Goal: Check status: Check status

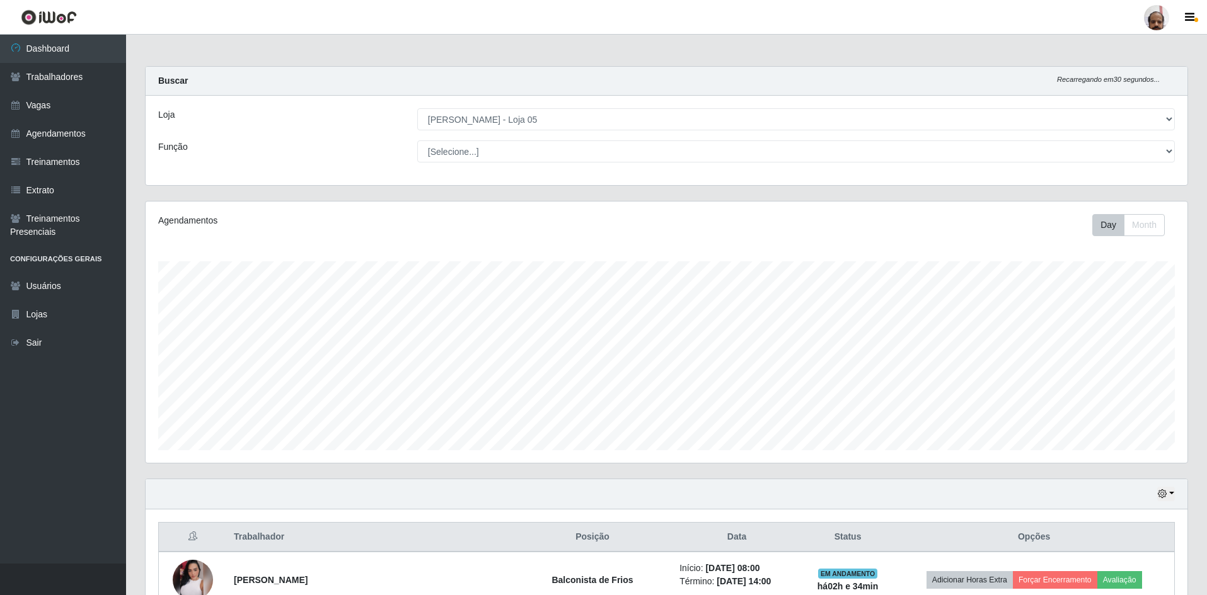
select select "252"
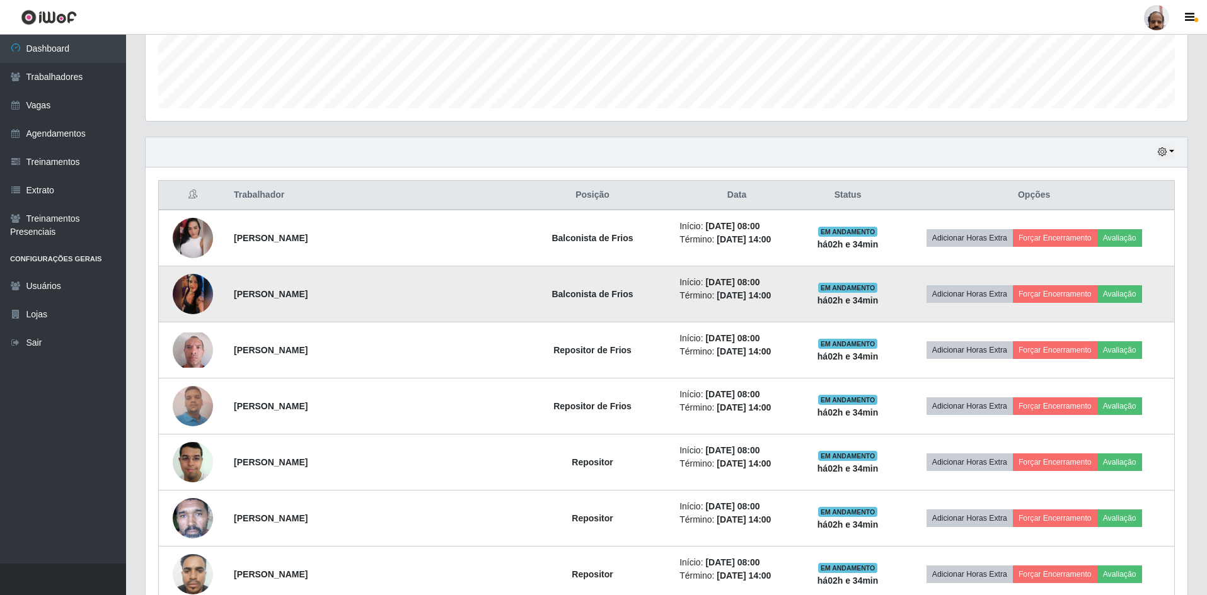
scroll to position [355, 0]
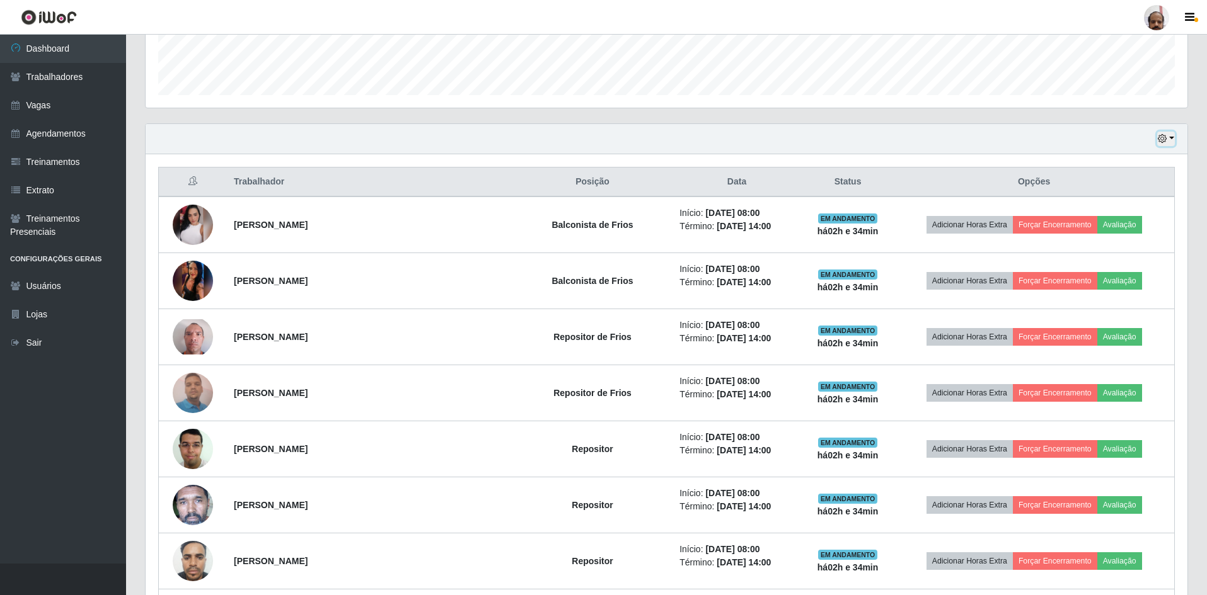
click at [1172, 137] on button "button" at bounding box center [1166, 139] width 18 height 14
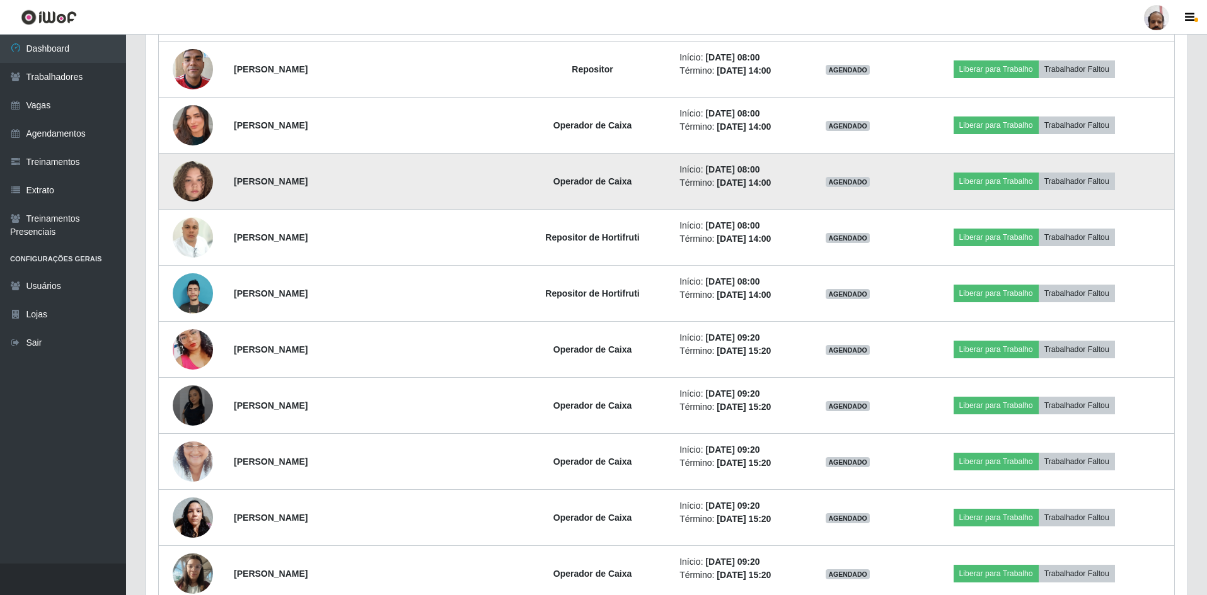
scroll to position [2813, 0]
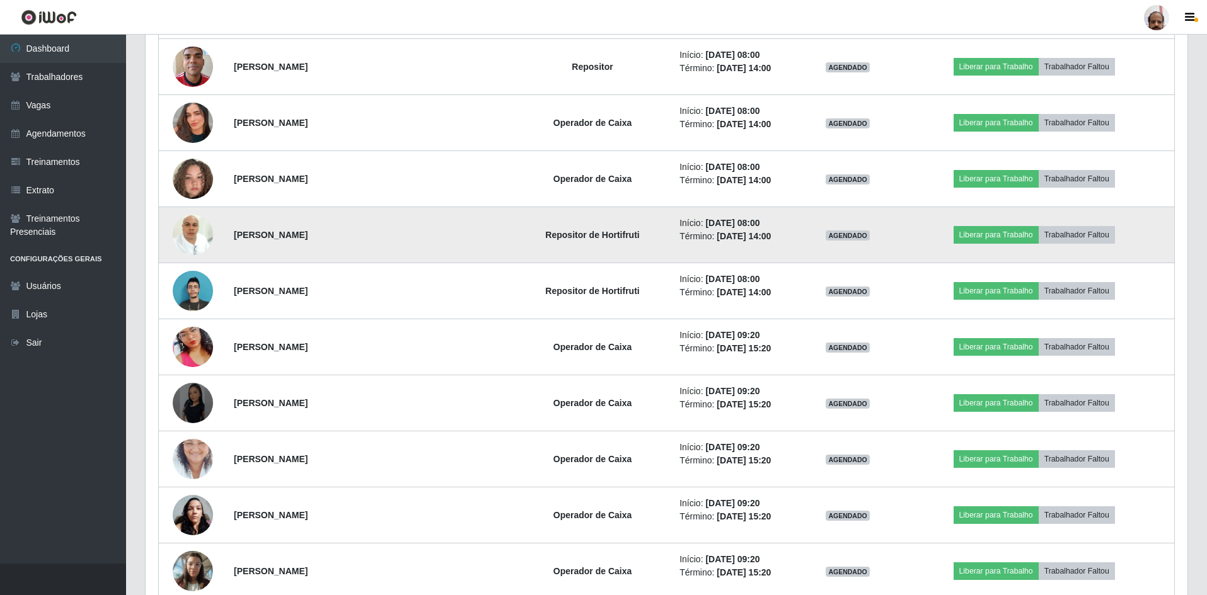
click at [185, 241] on img at bounding box center [193, 235] width 40 height 54
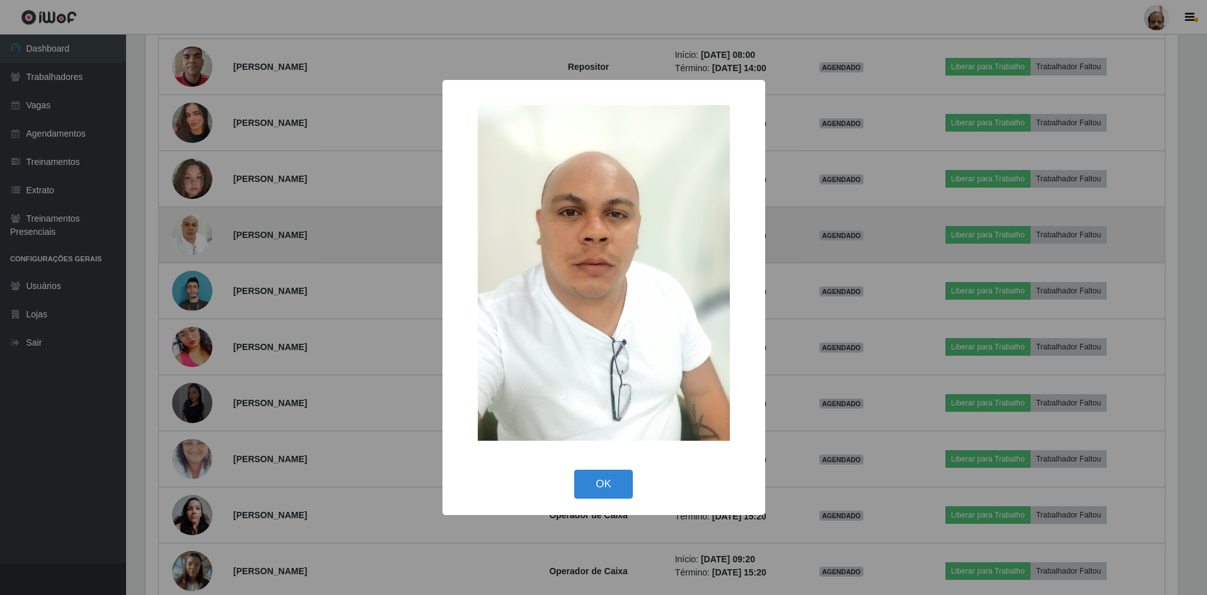
scroll to position [261, 1035]
click at [185, 241] on div "× OK Cancel" at bounding box center [605, 297] width 1210 height 595
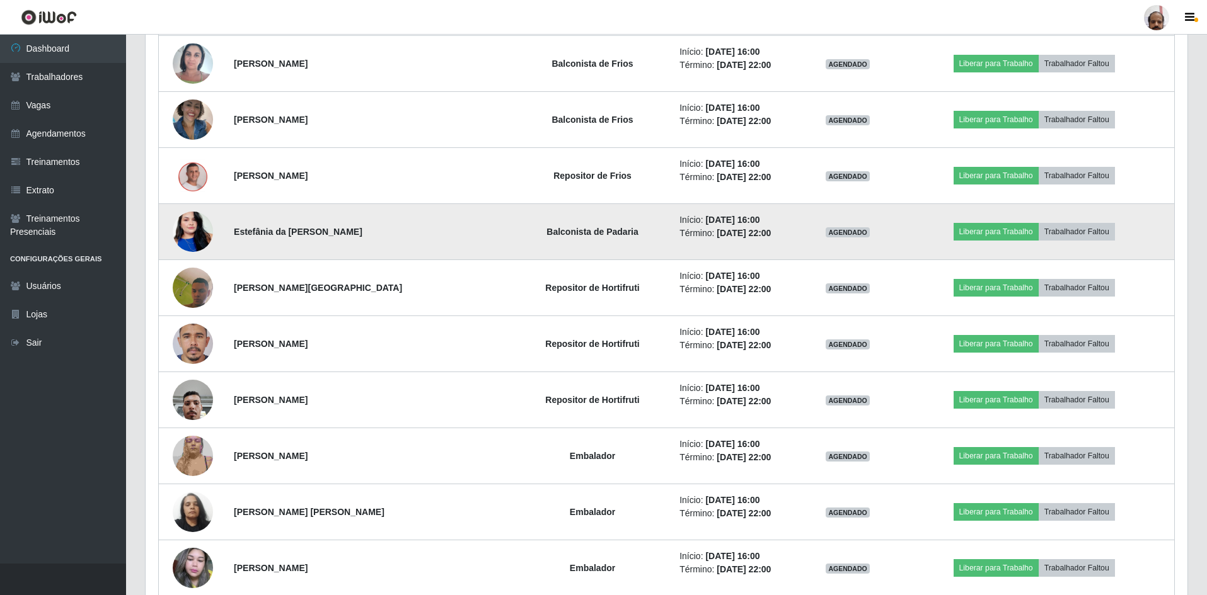
scroll to position [3569, 0]
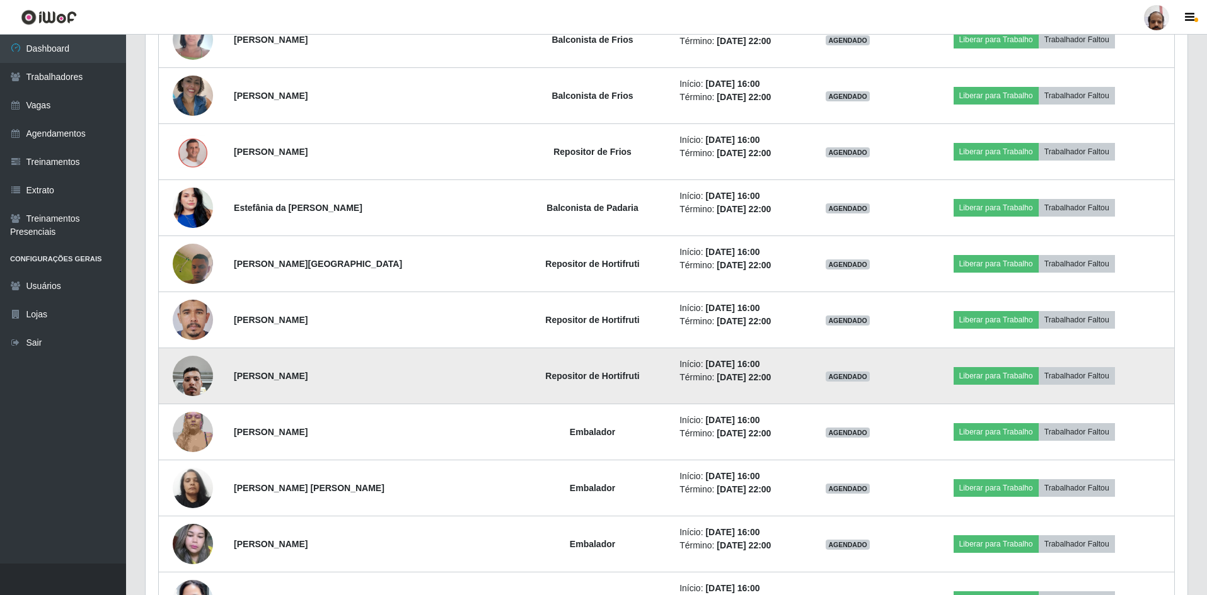
click at [192, 366] on img at bounding box center [193, 376] width 40 height 54
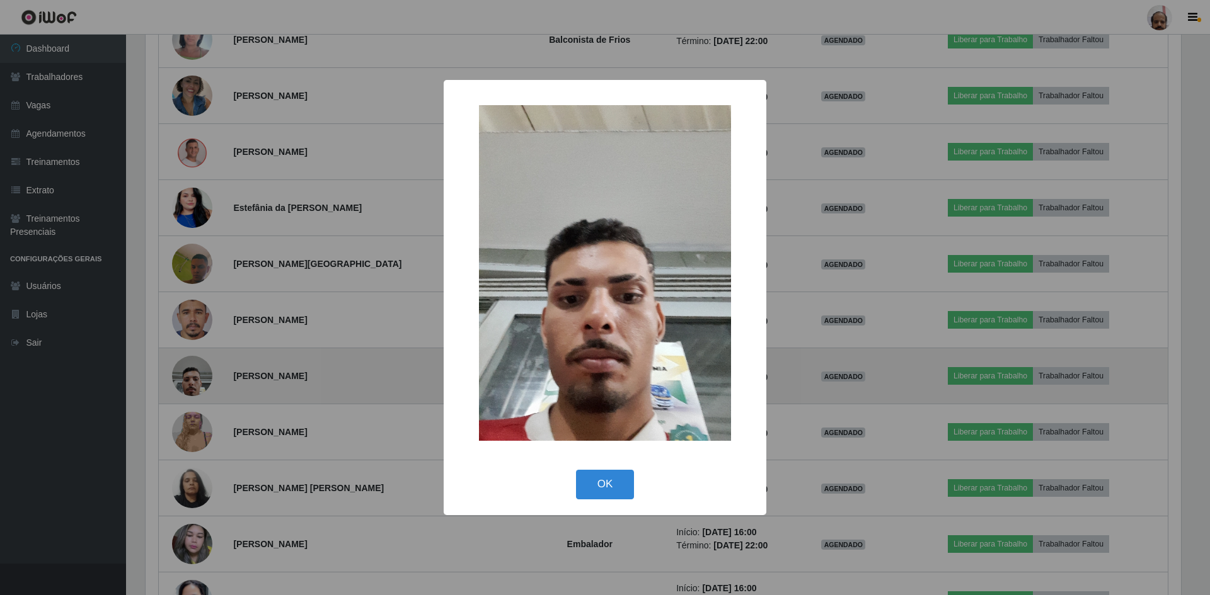
click at [192, 366] on div "× OK Cancel" at bounding box center [605, 297] width 1210 height 595
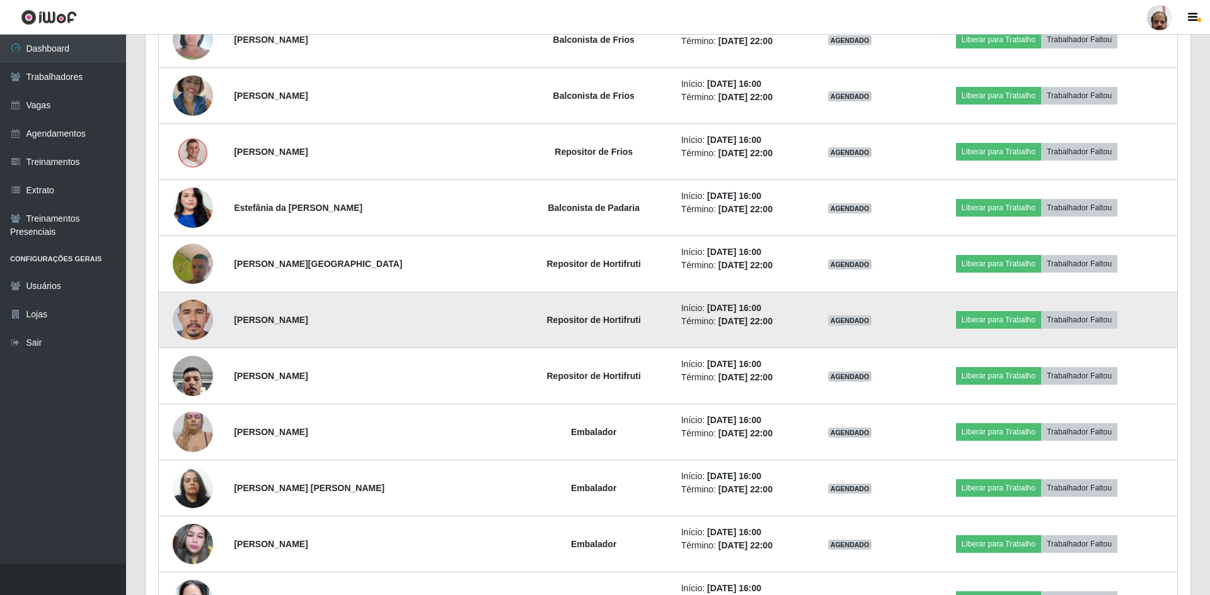
scroll to position [261, 1041]
click at [196, 326] on img at bounding box center [193, 321] width 40 height 88
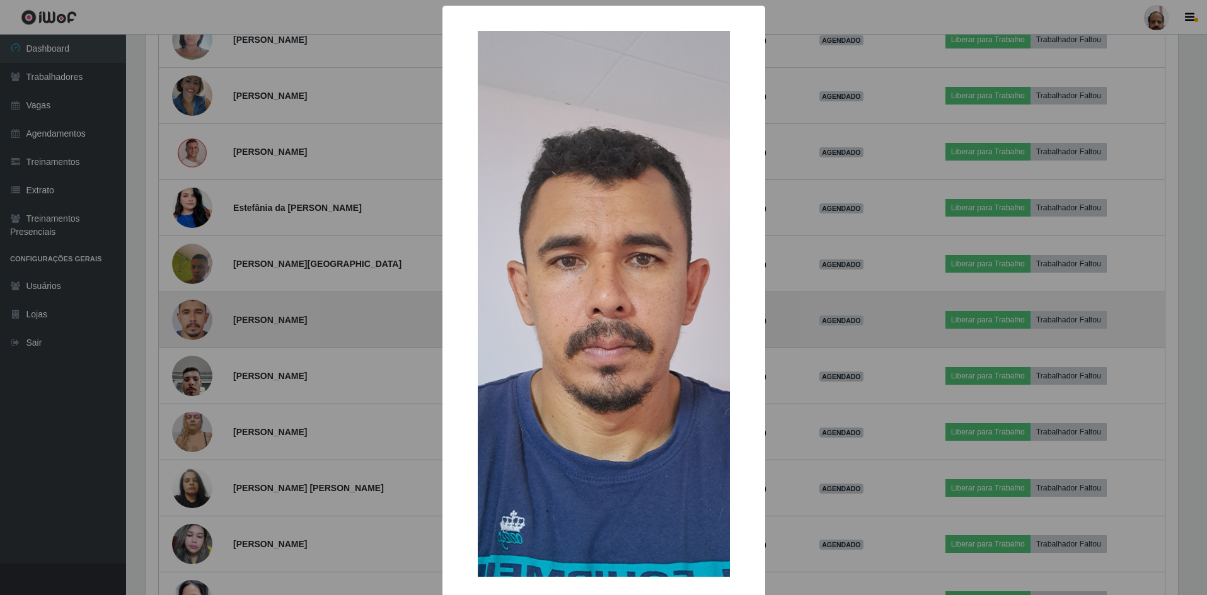
scroll to position [261, 1035]
click at [196, 326] on div "× OK Cancel" at bounding box center [605, 297] width 1210 height 595
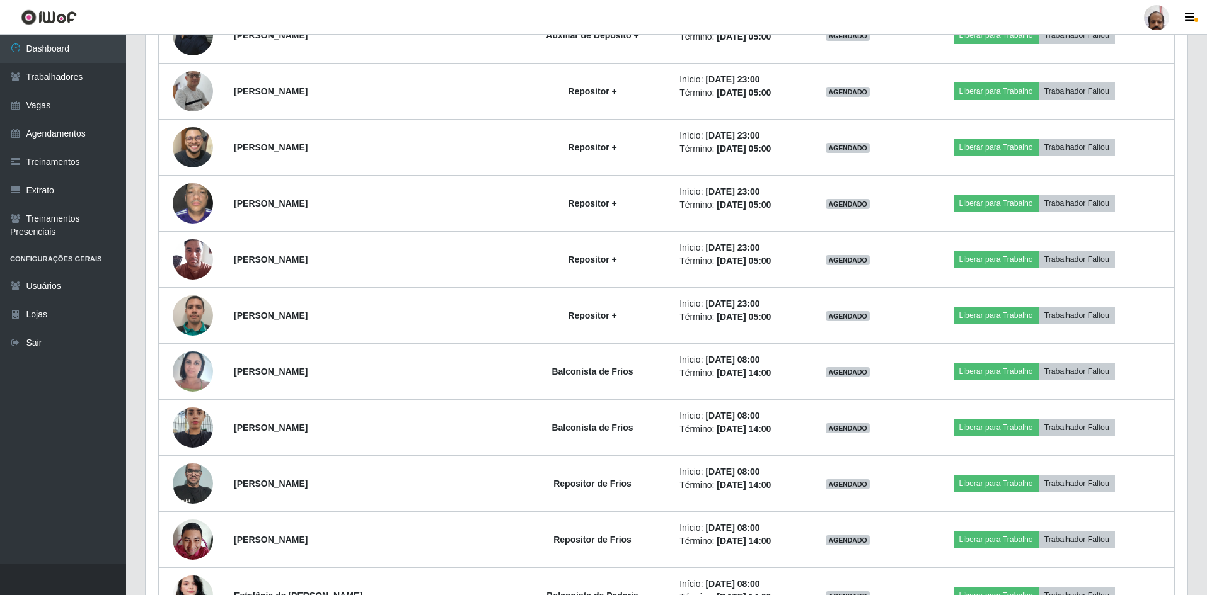
scroll to position [2170, 0]
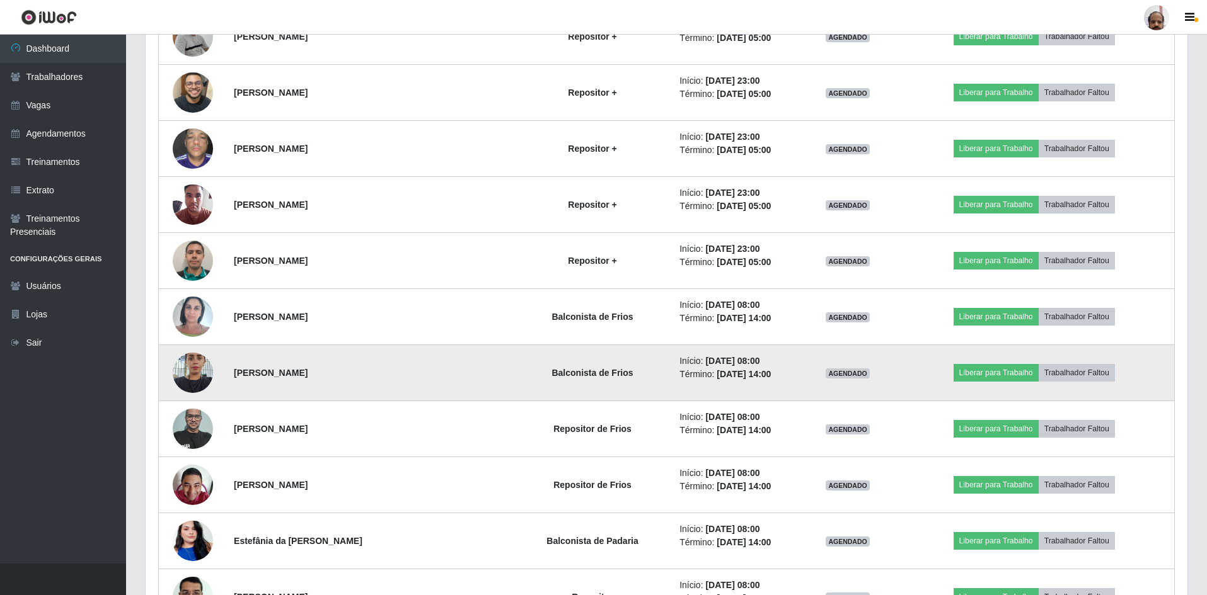
click at [188, 356] on img at bounding box center [193, 373] width 40 height 54
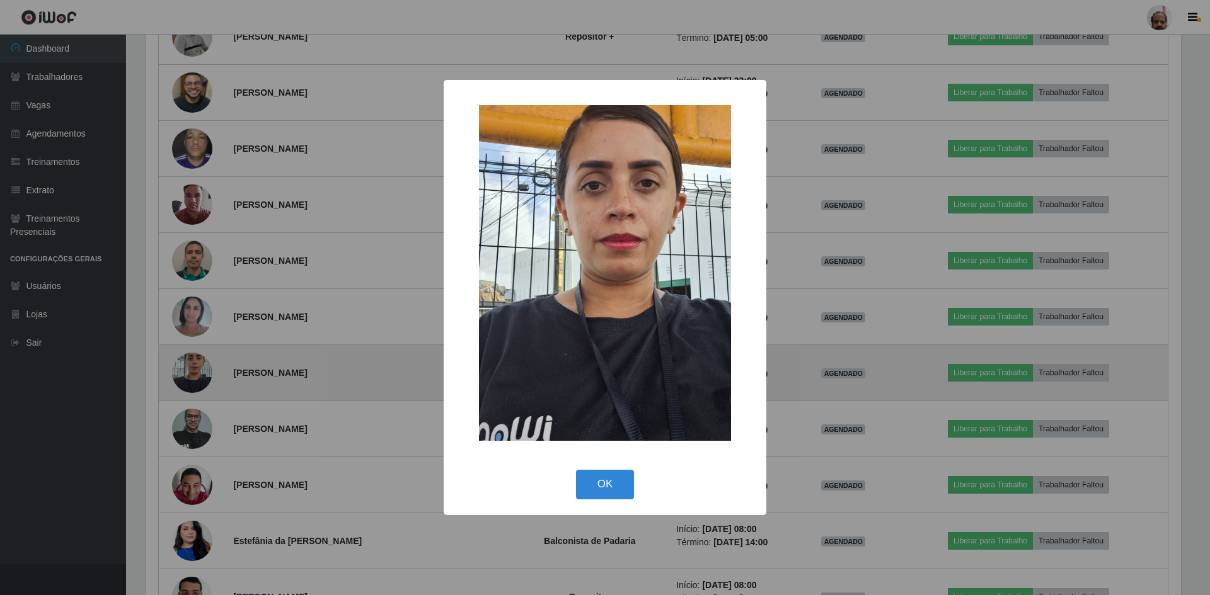
click at [188, 356] on div "× OK Cancel" at bounding box center [605, 297] width 1210 height 595
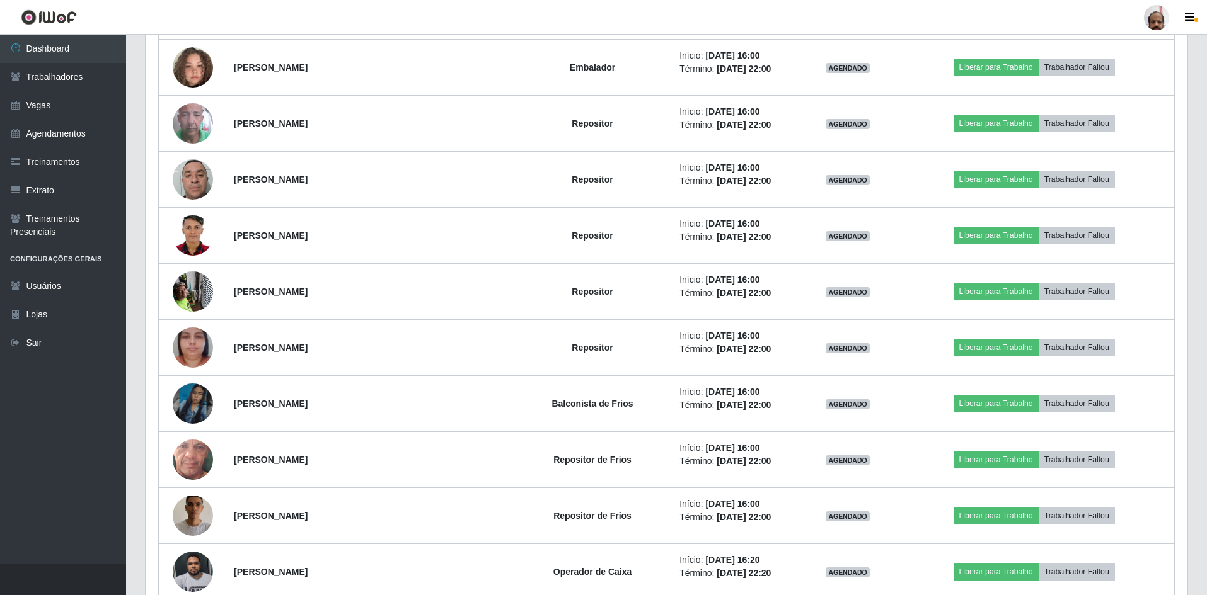
scroll to position [4501, 0]
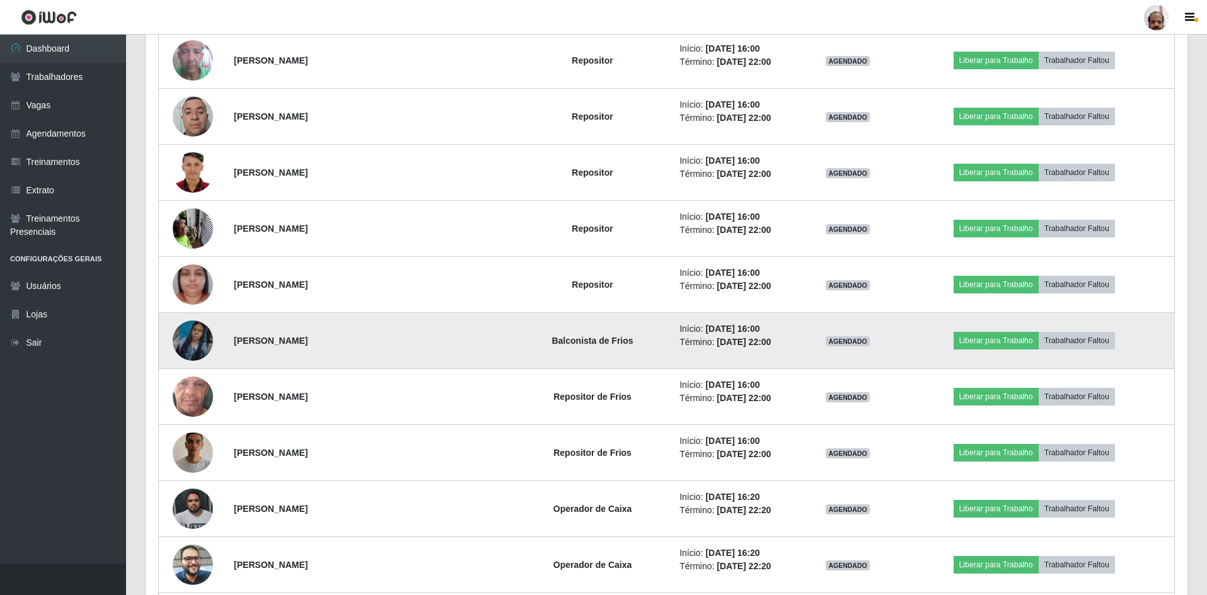
click at [206, 343] on img at bounding box center [193, 341] width 40 height 72
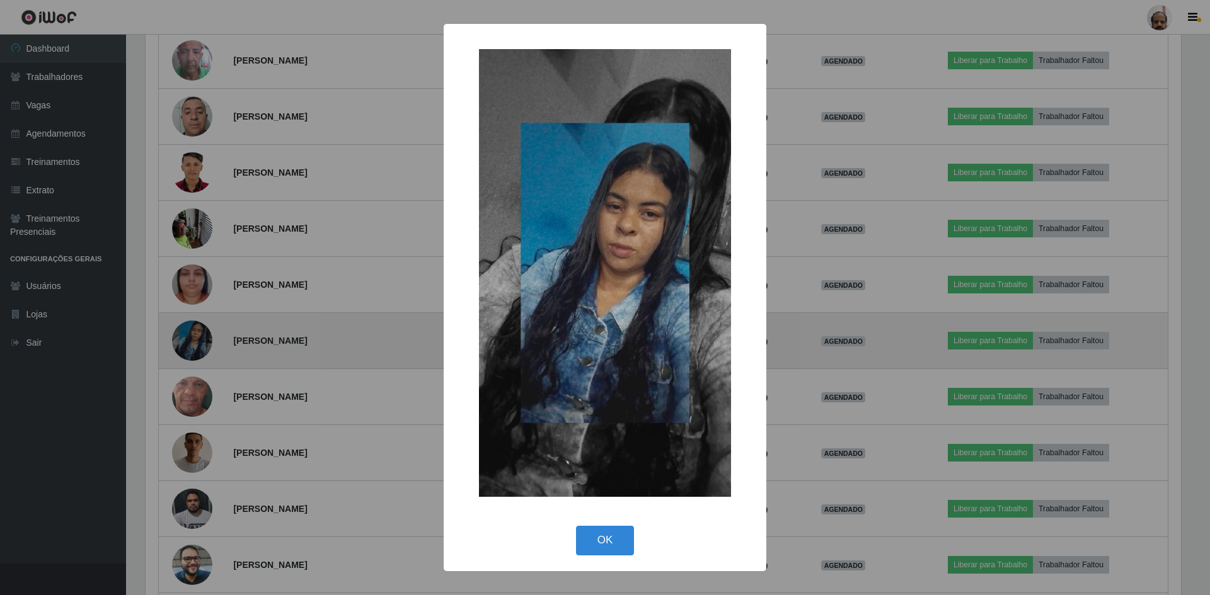
click at [206, 343] on div "× OK Cancel" at bounding box center [605, 297] width 1210 height 595
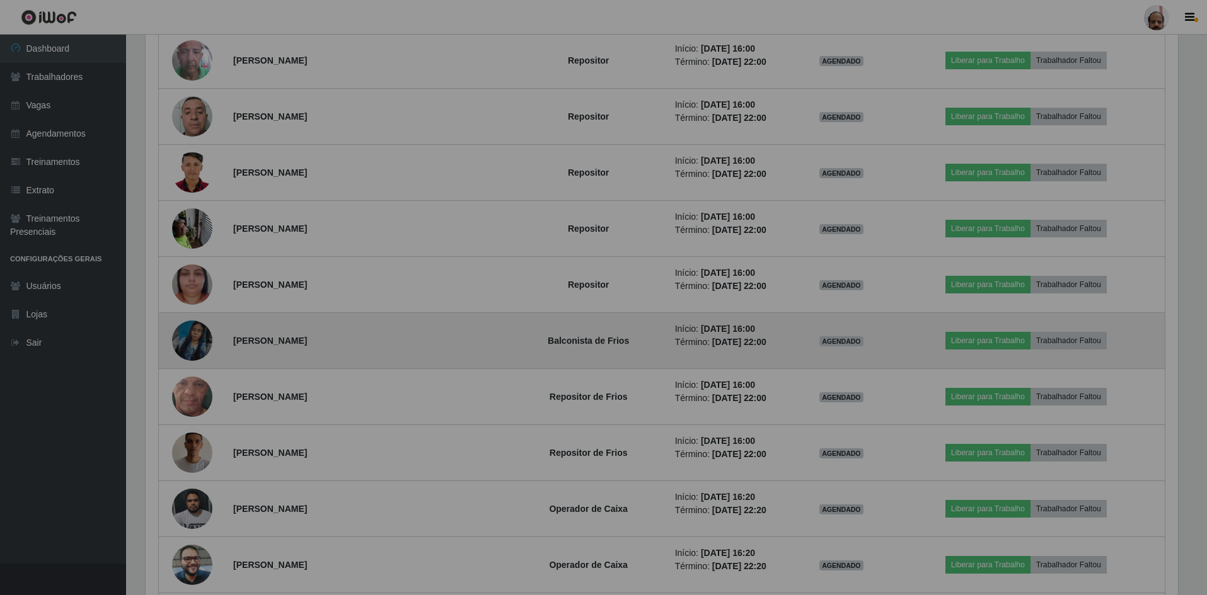
scroll to position [261, 1041]
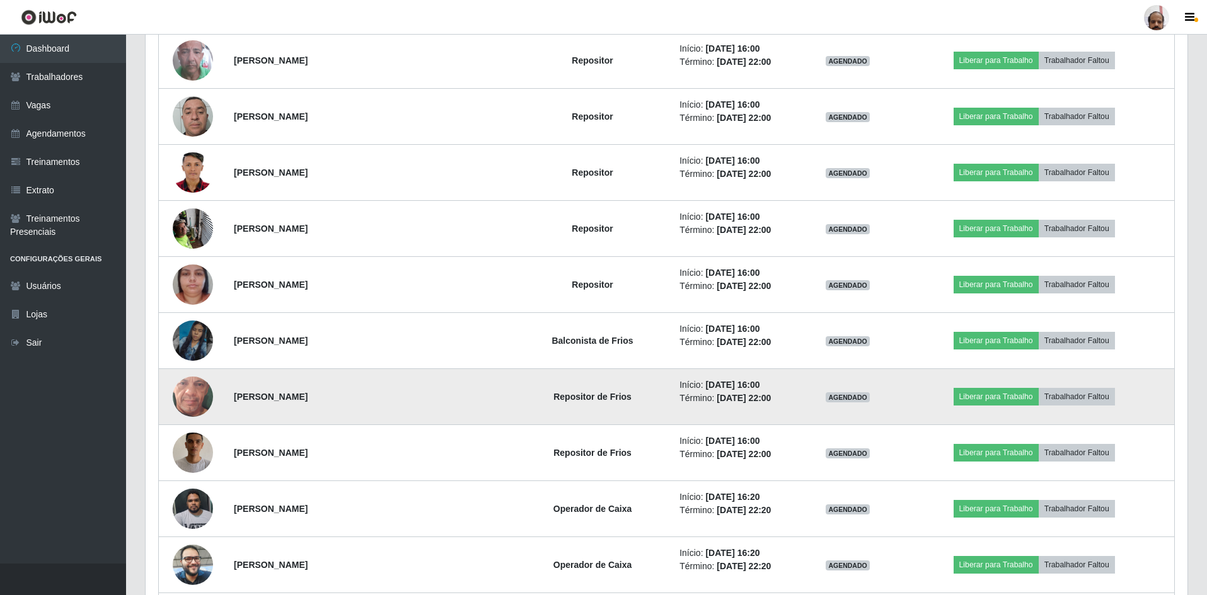
click at [200, 386] on img at bounding box center [193, 396] width 40 height 89
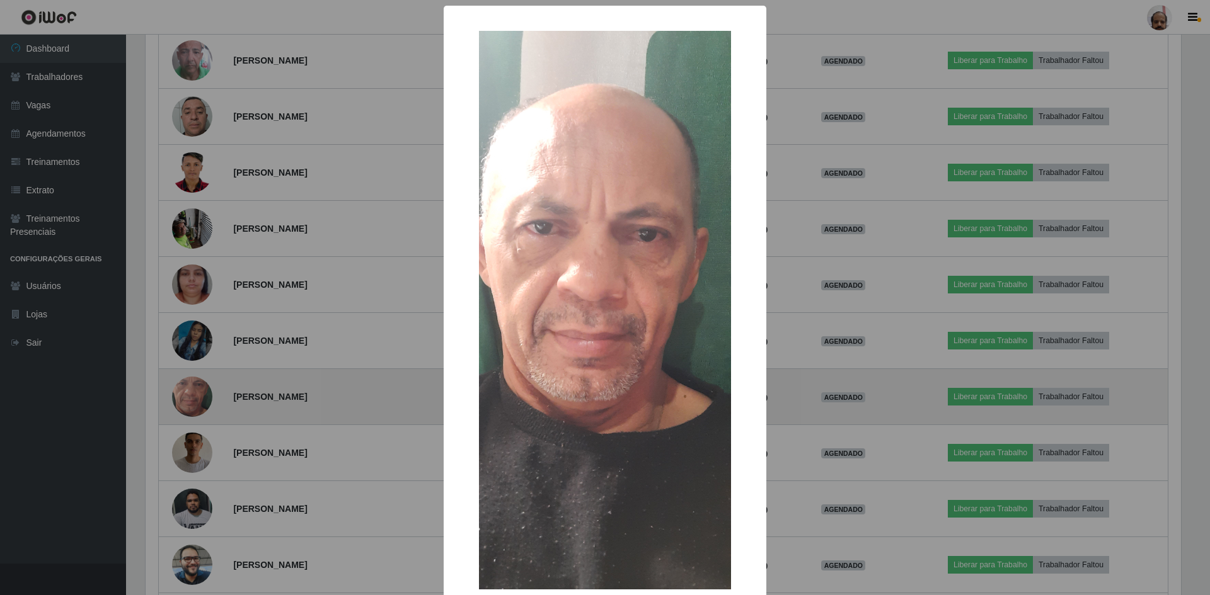
click at [200, 386] on div "× OK Cancel" at bounding box center [605, 297] width 1210 height 595
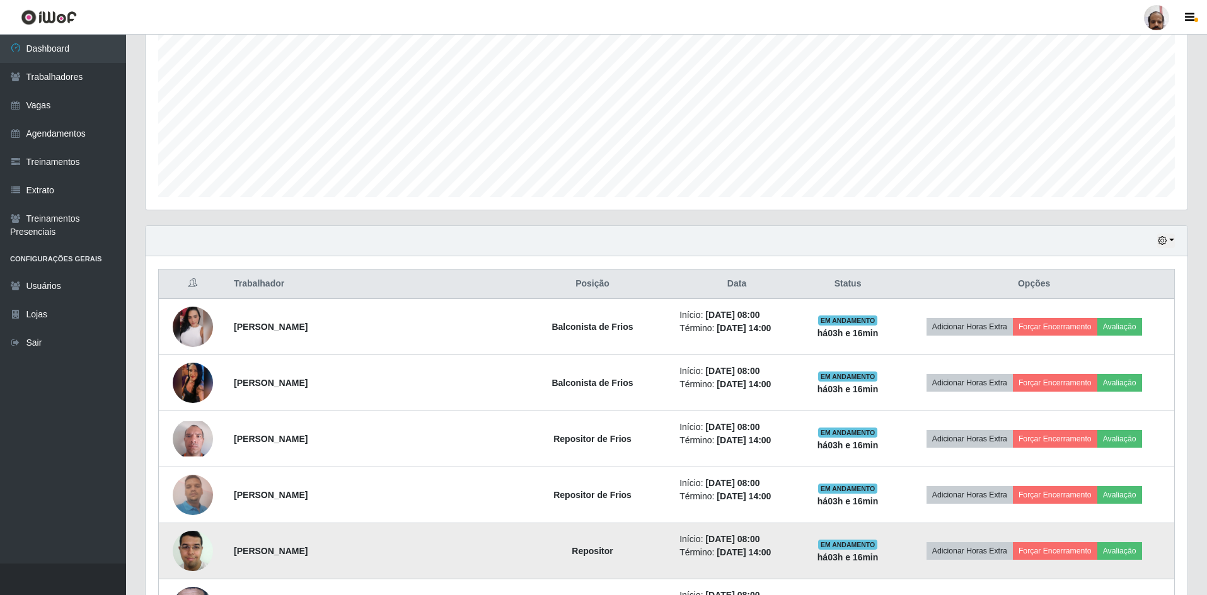
scroll to position [251, 0]
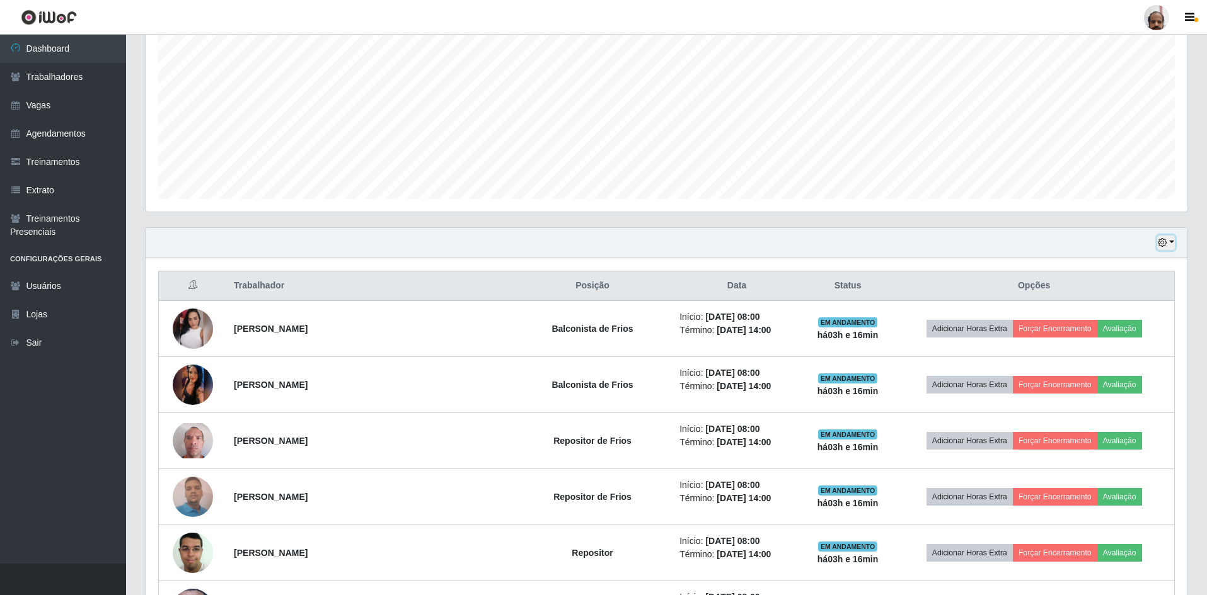
click at [1169, 244] on button "button" at bounding box center [1166, 243] width 18 height 14
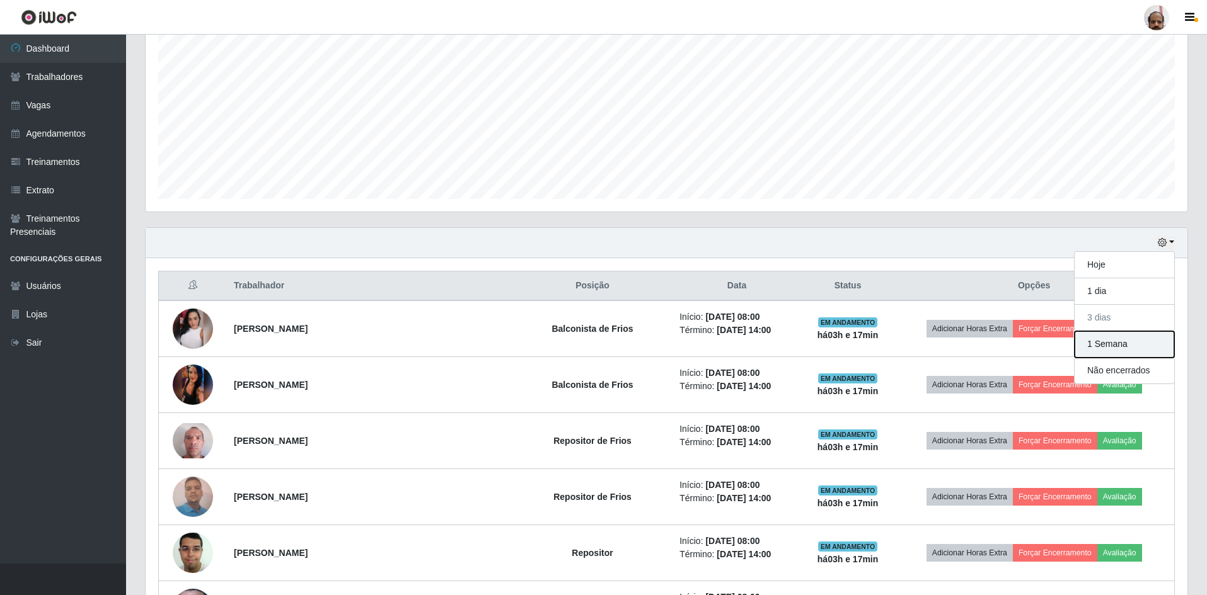
click at [1140, 335] on button "1 Semana" at bounding box center [1124, 344] width 100 height 26
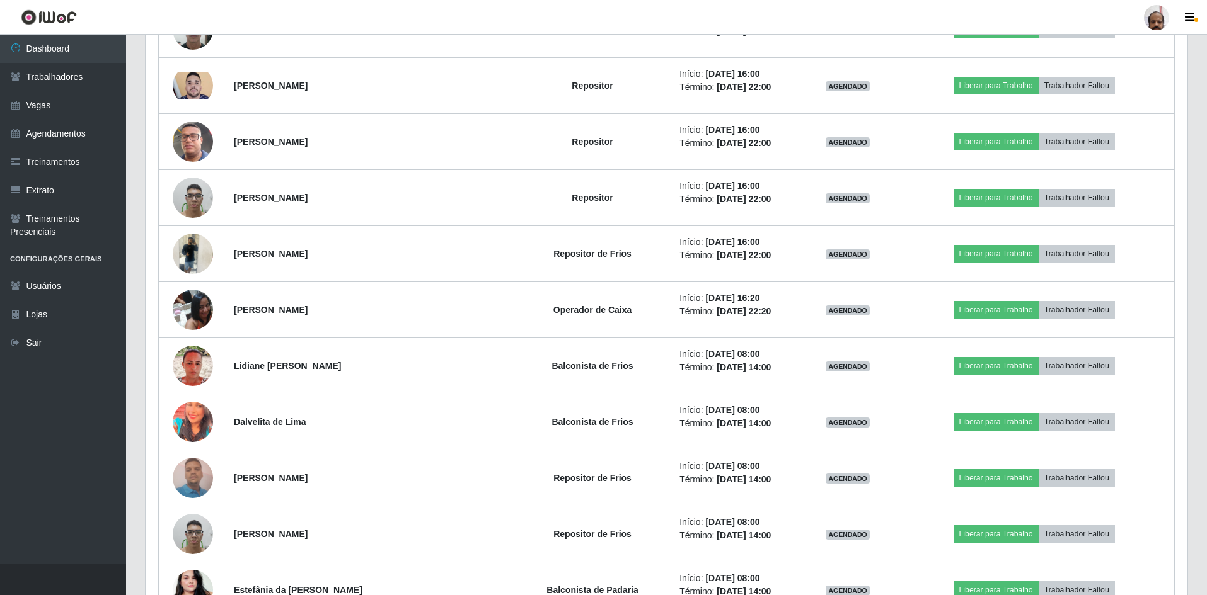
scroll to position [8918, 0]
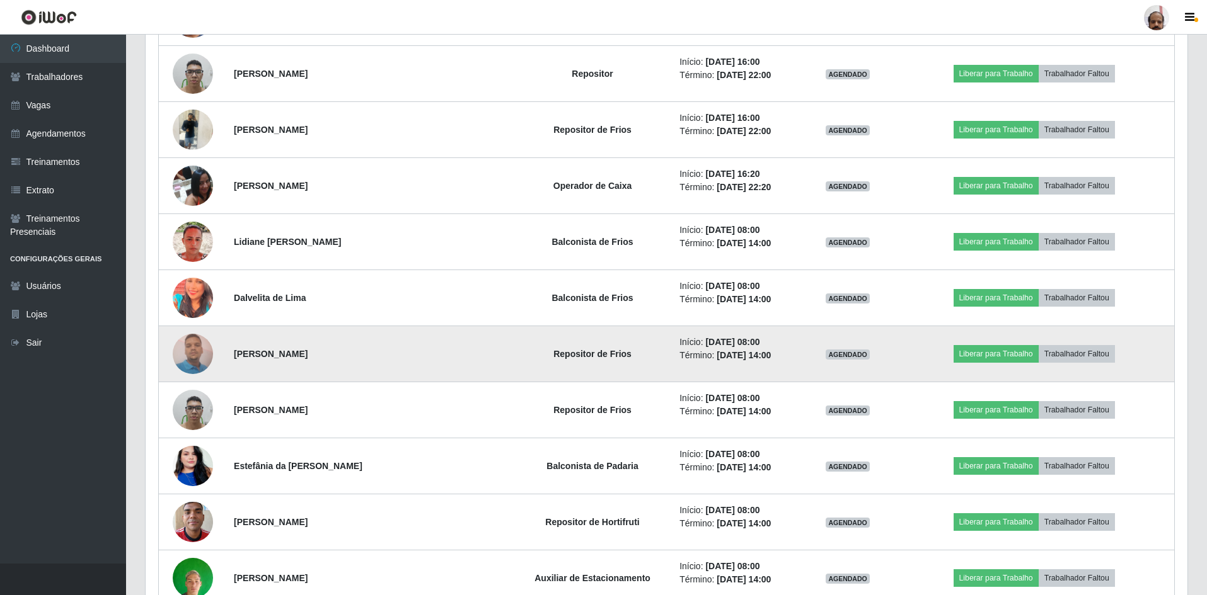
click at [203, 357] on img at bounding box center [193, 354] width 40 height 54
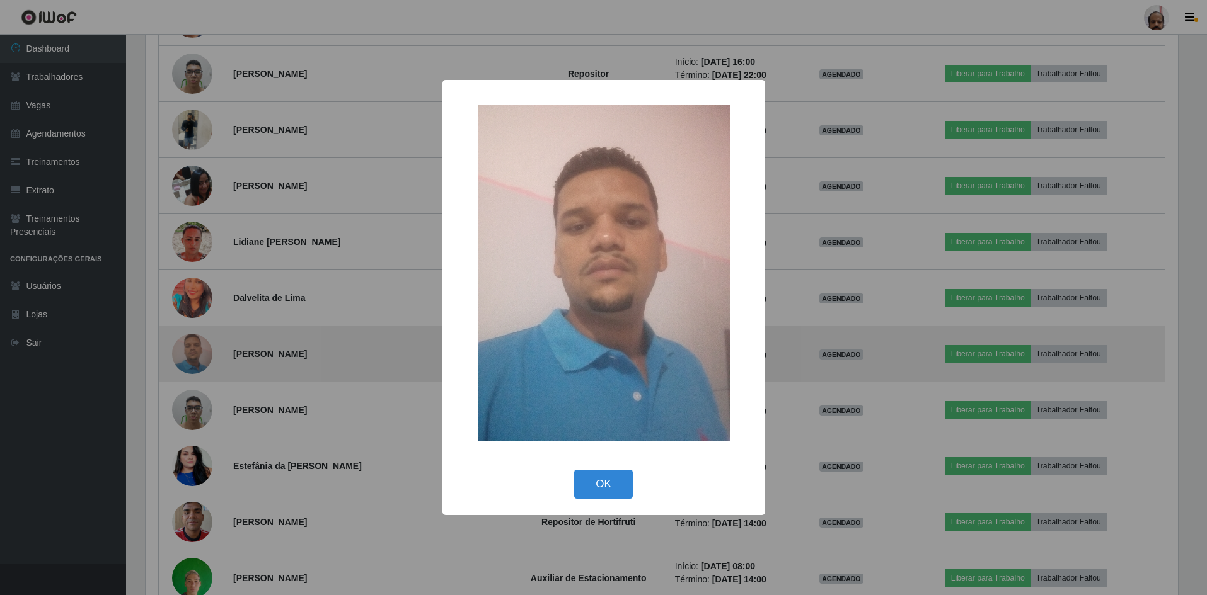
scroll to position [261, 1035]
click at [203, 357] on div "× OK Cancel" at bounding box center [605, 297] width 1210 height 595
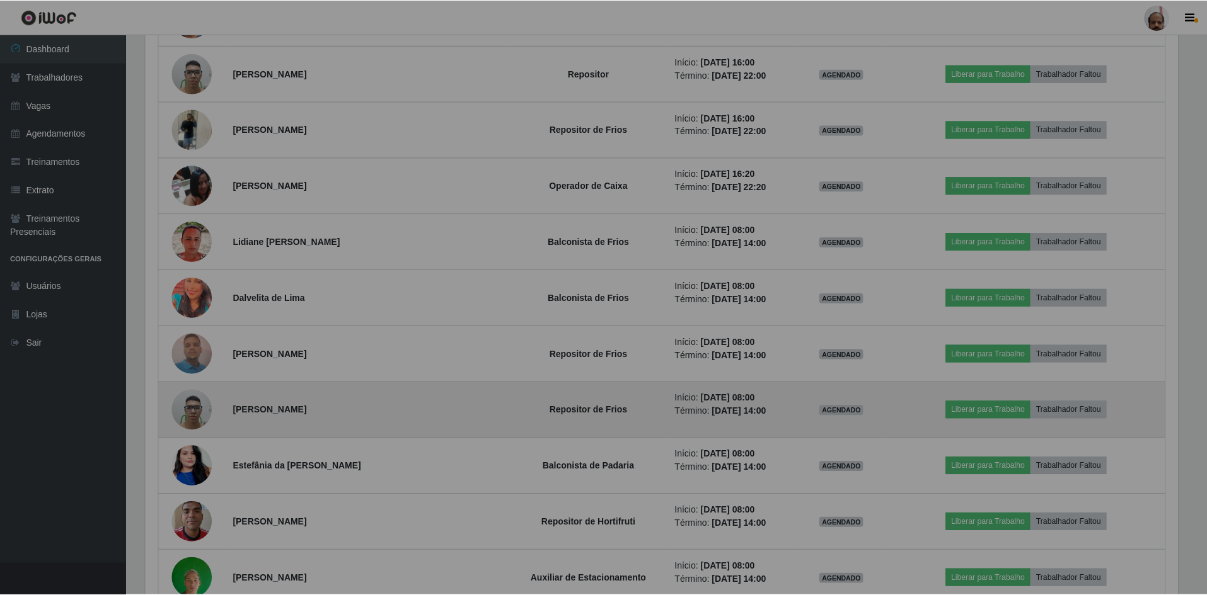
scroll to position [261, 1041]
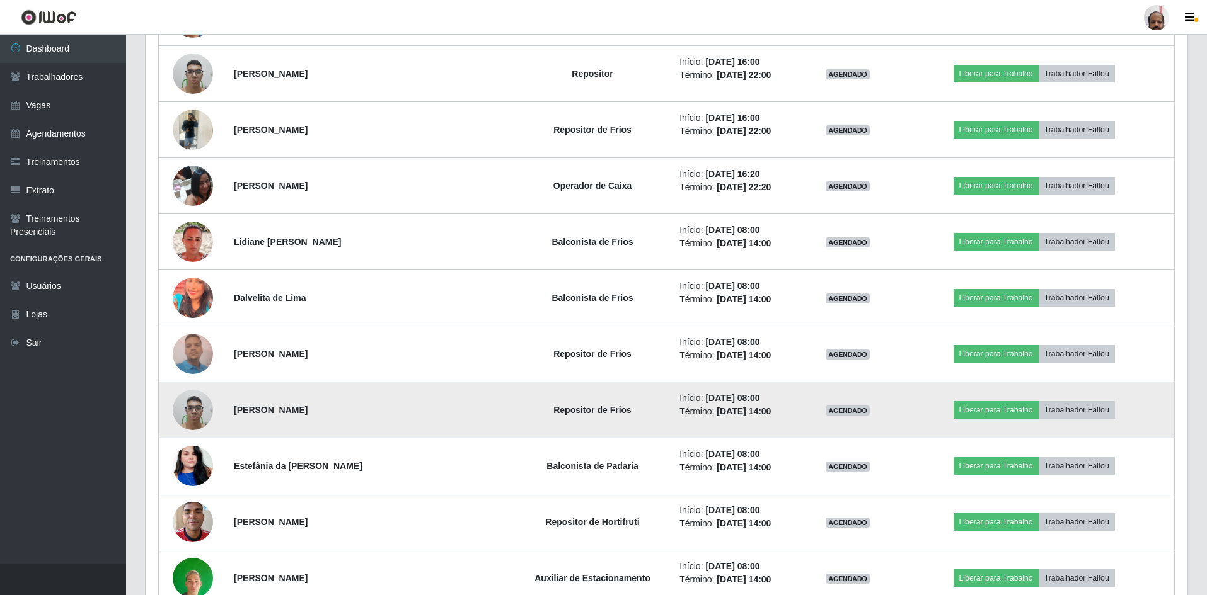
click at [198, 401] on img at bounding box center [193, 410] width 40 height 54
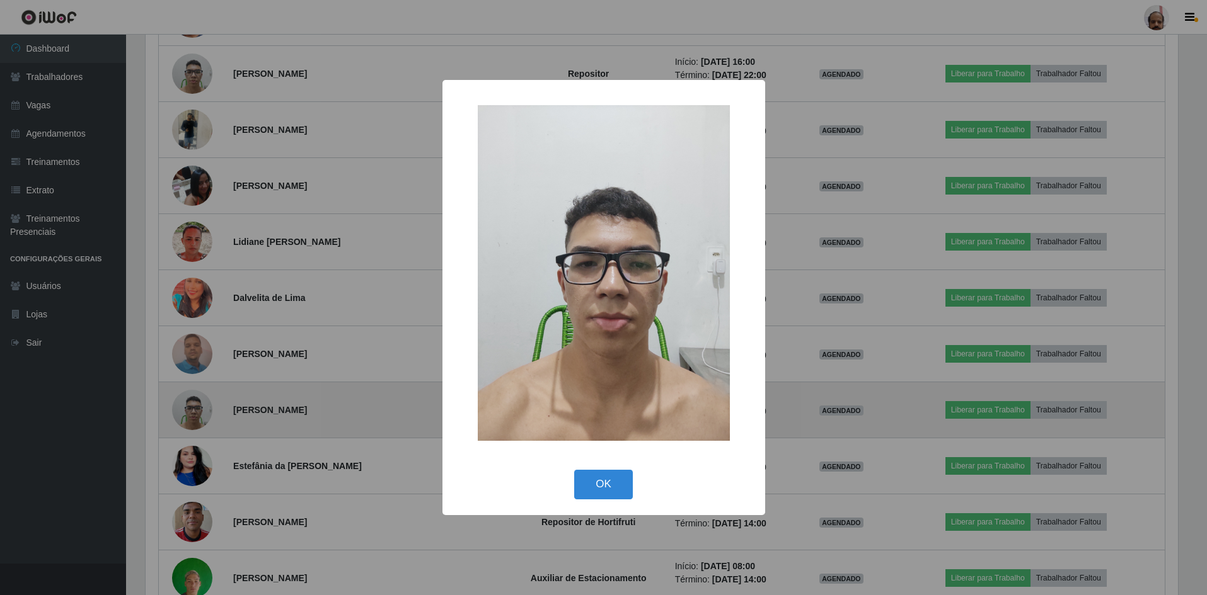
scroll to position [261, 1035]
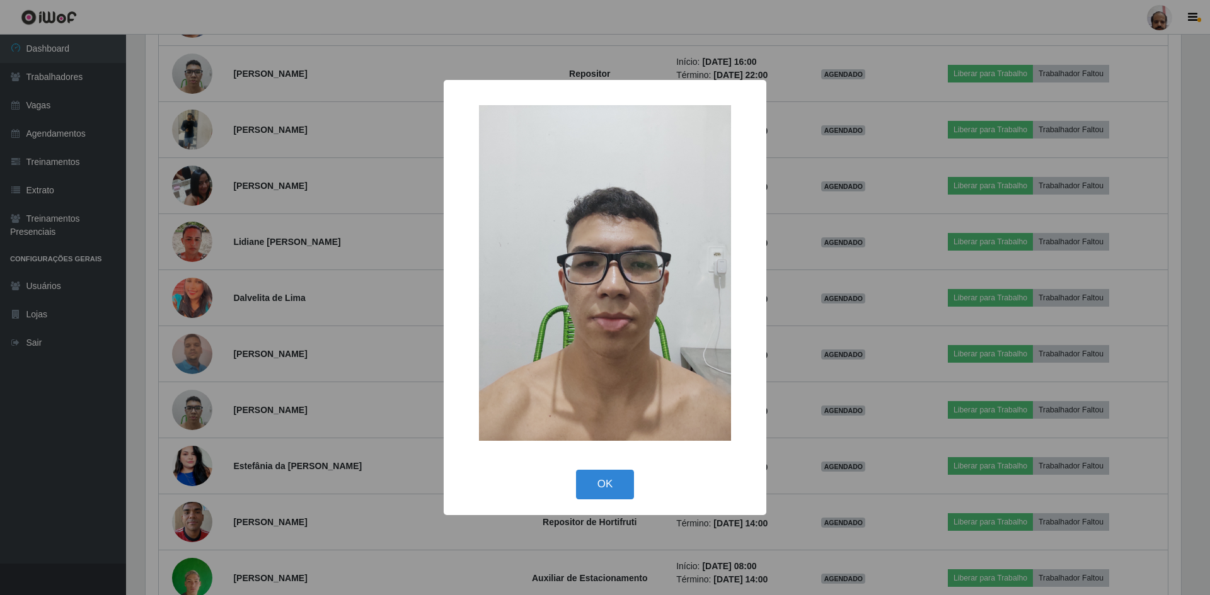
click at [199, 401] on div "× OK Cancel" at bounding box center [605, 297] width 1210 height 595
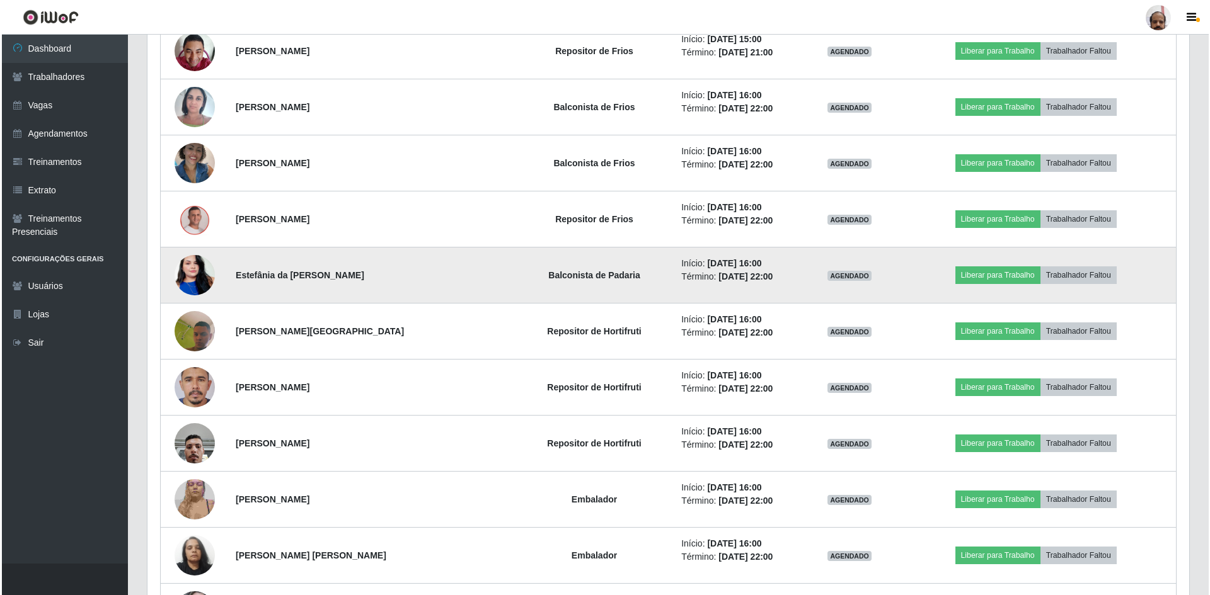
scroll to position [3499, 0]
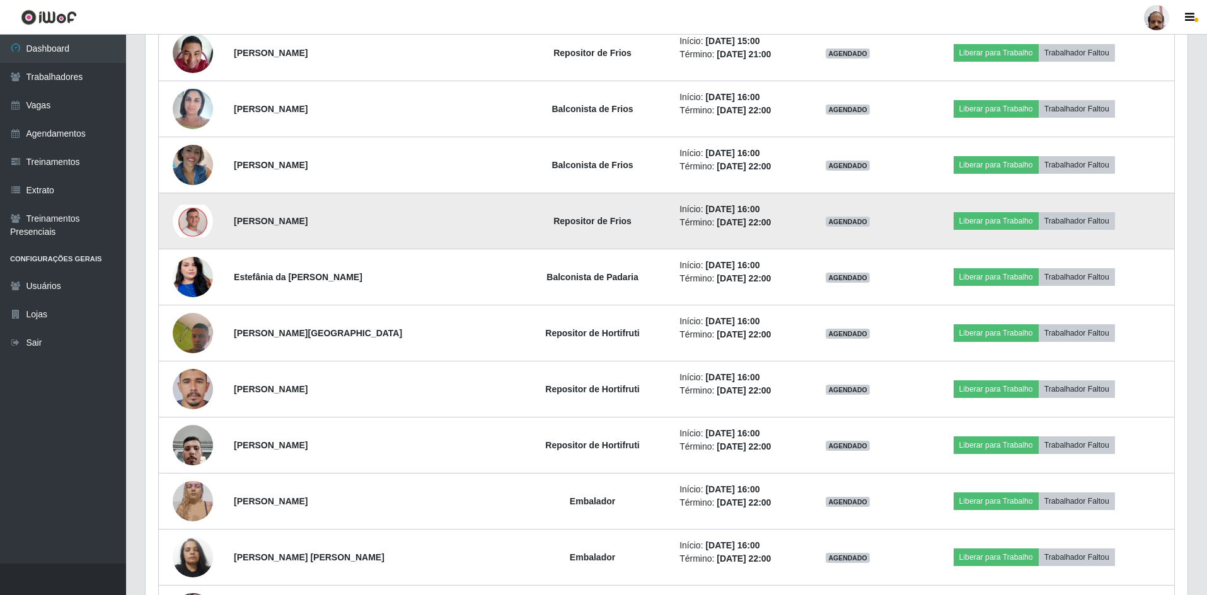
click at [186, 219] on img at bounding box center [193, 221] width 40 height 33
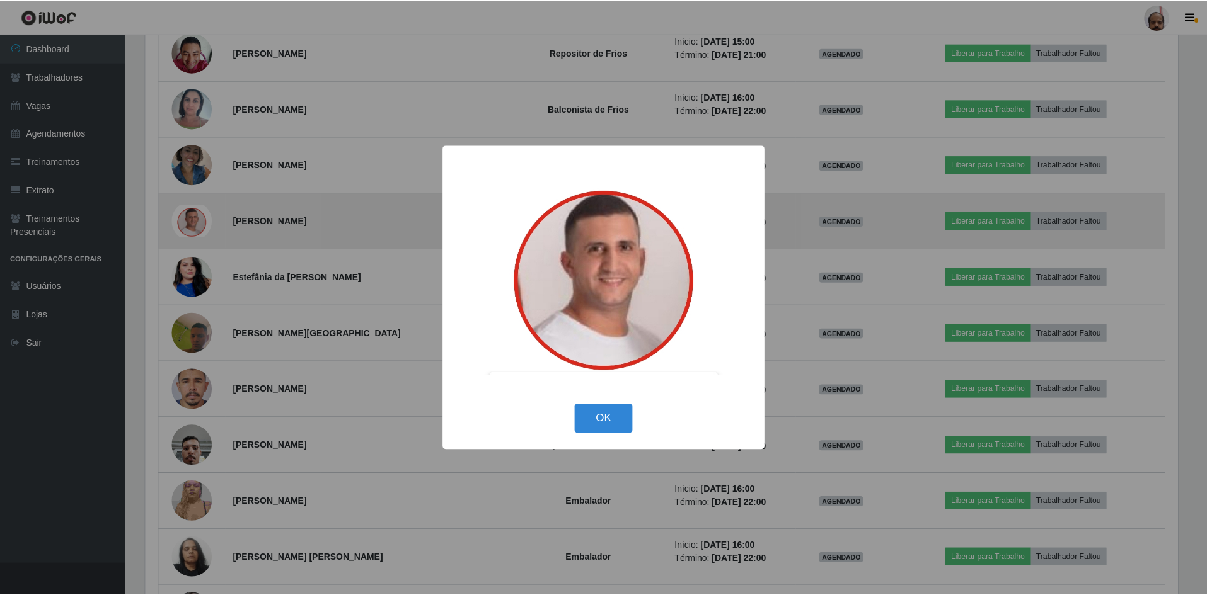
scroll to position [261, 1035]
click at [186, 219] on div "× OK Cancel" at bounding box center [605, 297] width 1210 height 595
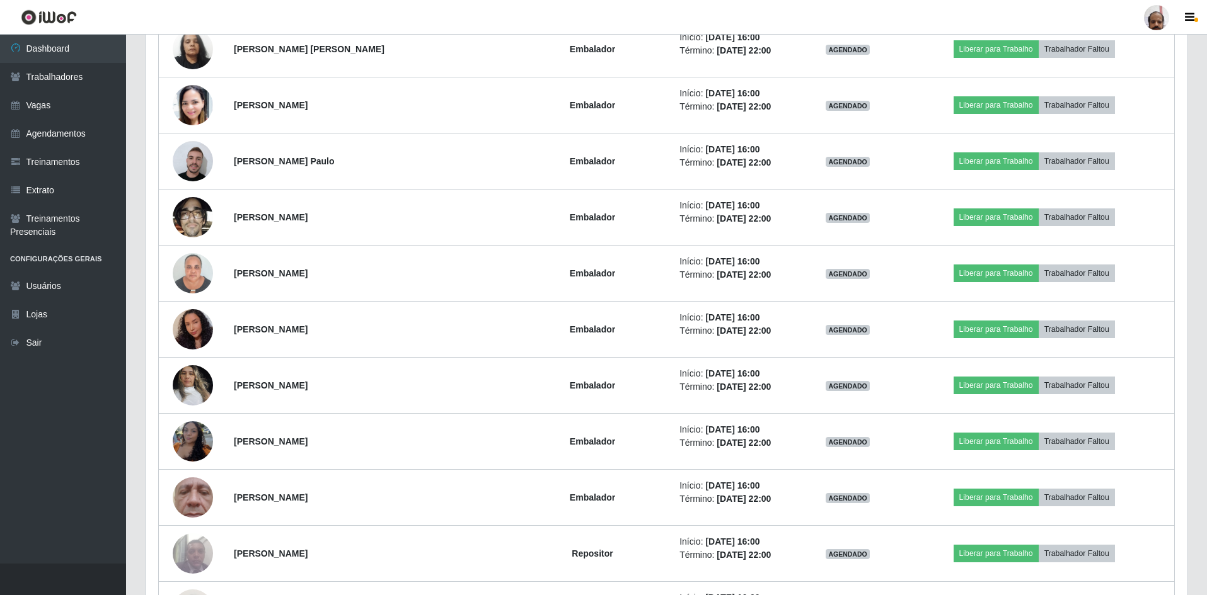
scroll to position [6524, 0]
